Goal: Task Accomplishment & Management: Manage account settings

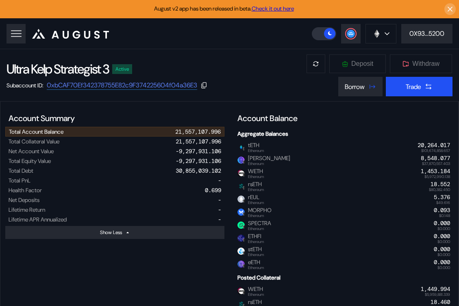
select select "*"
click at [351, 88] on div "Borrow" at bounding box center [355, 87] width 20 height 9
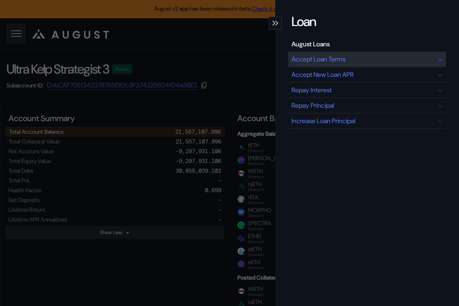
click at [322, 59] on div "Accept Loan Terms" at bounding box center [319, 59] width 54 height 9
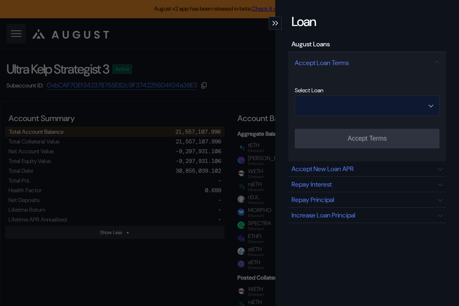
click at [352, 107] on input "Open menu" at bounding box center [363, 106] width 124 height 20
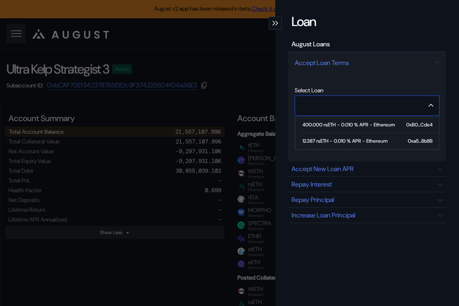
click at [345, 141] on div "12.387 rsETH - 0.010 % APR - Ethereum" at bounding box center [345, 141] width 85 height 6
type input "**********"
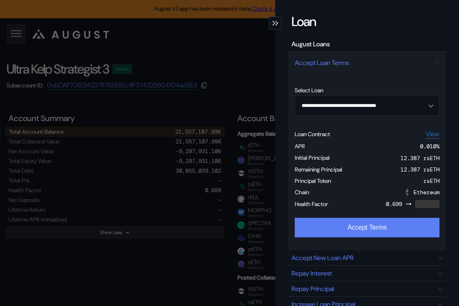
click at [341, 228] on button "Accept Terms" at bounding box center [367, 228] width 145 height 20
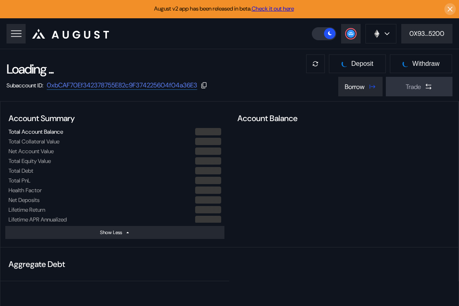
select select "*"
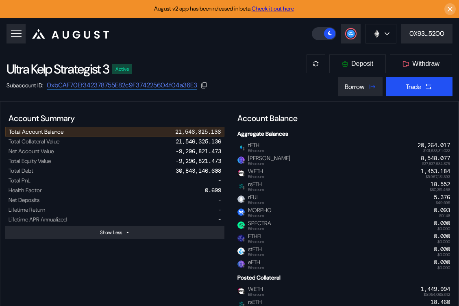
click at [347, 98] on div "Ultra Kelp Strategist 3 Active Subaccount ID: 0xbCAF70Ef342378755E82c9F37422560…" at bounding box center [229, 75] width 459 height 52
click at [349, 91] on button "Borrow" at bounding box center [360, 87] width 44 height 20
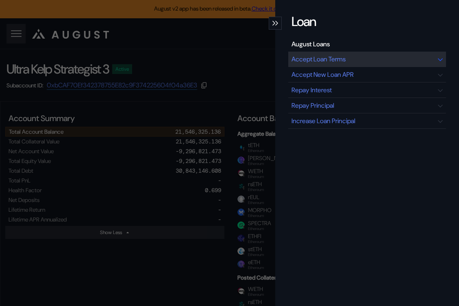
click at [324, 55] on div "Accept Loan Terms" at bounding box center [319, 59] width 54 height 9
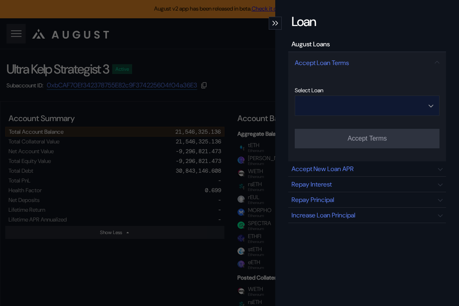
click at [362, 107] on input "Open menu" at bounding box center [363, 106] width 124 height 20
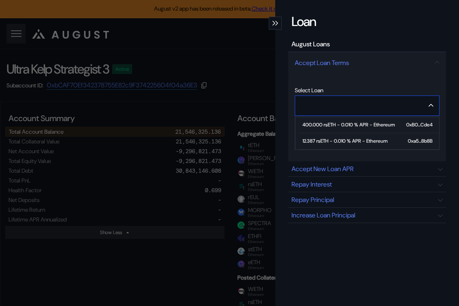
click at [337, 138] on div "12.387 rsETH - 0.010 % APR - Ethereum" at bounding box center [345, 141] width 85 height 6
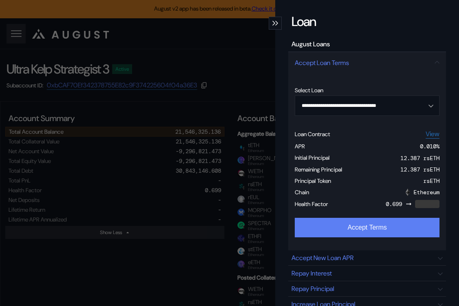
click at [333, 227] on button "Accept Terms" at bounding box center [367, 228] width 145 height 20
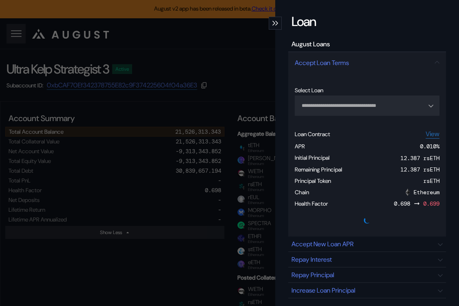
type input "**********"
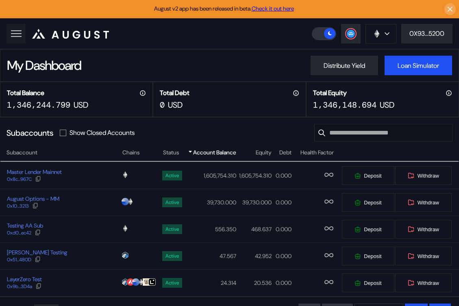
click at [22, 36] on button at bounding box center [16, 34] width 19 height 20
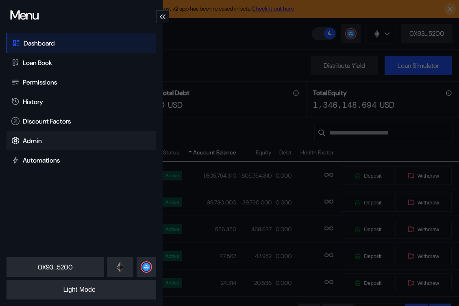
click at [42, 144] on div "Admin" at bounding box center [32, 141] width 19 height 9
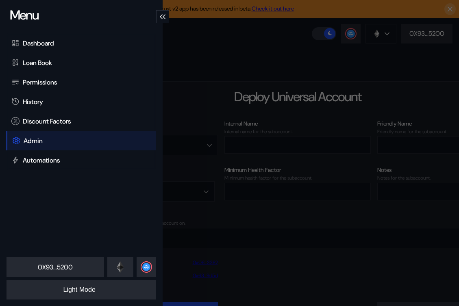
click at [280, 58] on div "Menu Dashboard Loan Book Permissions History Discount Factors Admin Automations…" at bounding box center [229, 153] width 459 height 306
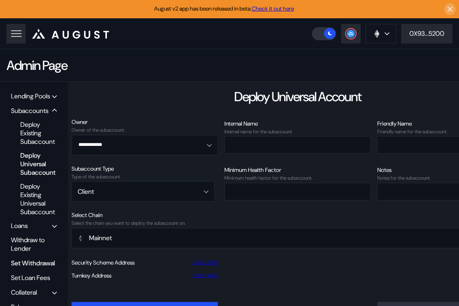
scroll to position [33, 0]
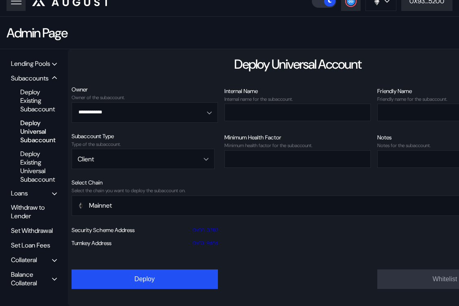
click at [39, 275] on div "Balance Collateral" at bounding box center [31, 279] width 41 height 17
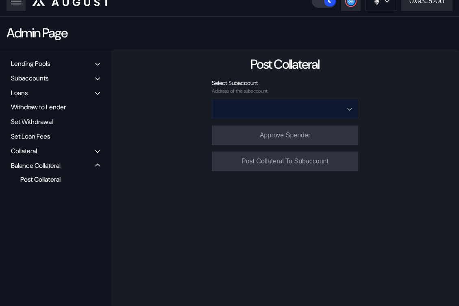
click at [254, 106] on input "Open menu" at bounding box center [280, 109] width 125 height 20
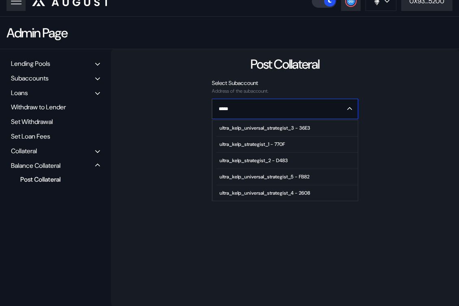
click at [274, 158] on div "ultra_kelp_strategist_2 - D483" at bounding box center [254, 161] width 68 height 6
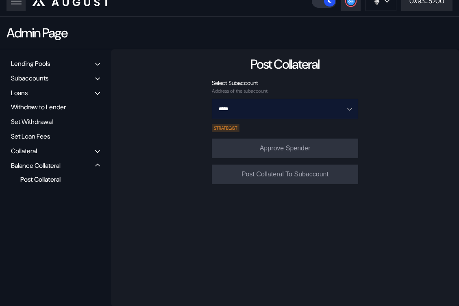
click at [268, 112] on input "*****" at bounding box center [280, 109] width 125 height 20
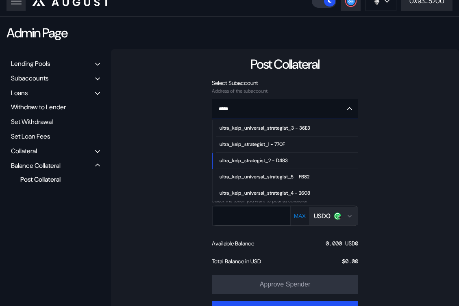
click at [290, 128] on div "ultra_kelp_universal_strategist_3 - 36E3" at bounding box center [265, 128] width 91 height 6
type input "**********"
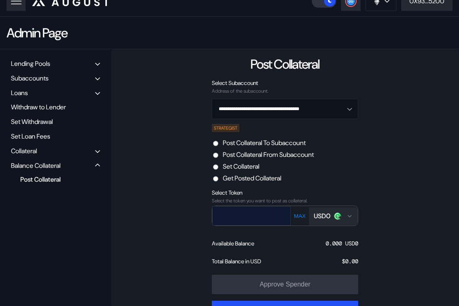
click at [238, 220] on input "text" at bounding box center [246, 215] width 66 height 17
paste input "**********"
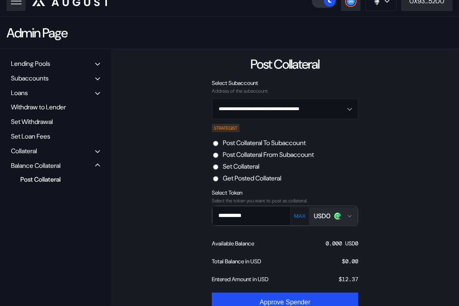
type input "**********"
click at [262, 155] on label "Post Collateral From Subaccount" at bounding box center [268, 155] width 91 height 9
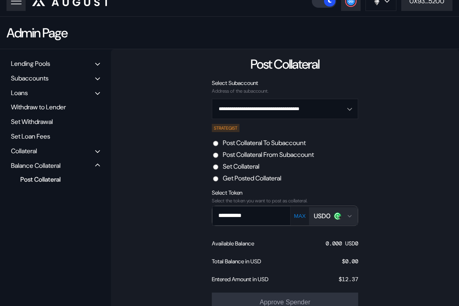
click at [327, 216] on div "USD0" at bounding box center [322, 216] width 17 height 9
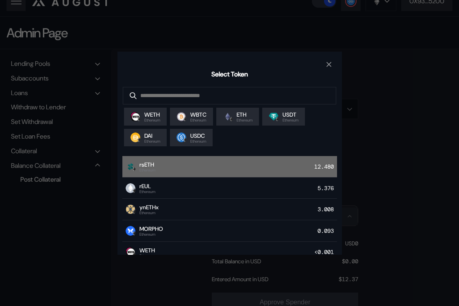
click at [167, 172] on div "rsETH Ethereum 12.480" at bounding box center [229, 167] width 215 height 22
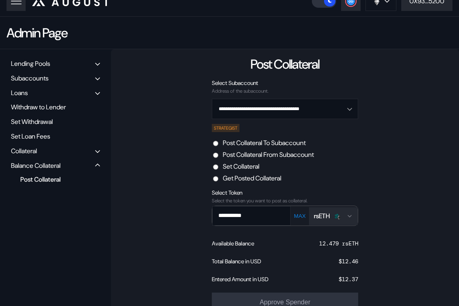
scroll to position [78, 0]
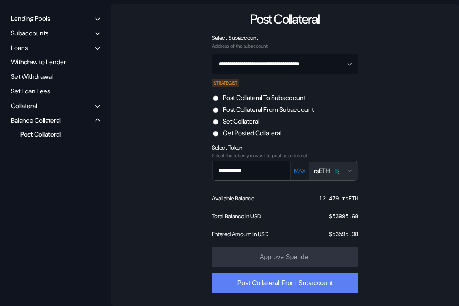
click at [276, 284] on button "Post Collateral From Subaccount" at bounding box center [285, 284] width 146 height 20
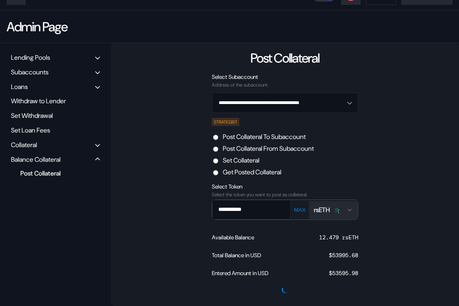
scroll to position [39, 0]
